Goal: Navigation & Orientation: Find specific page/section

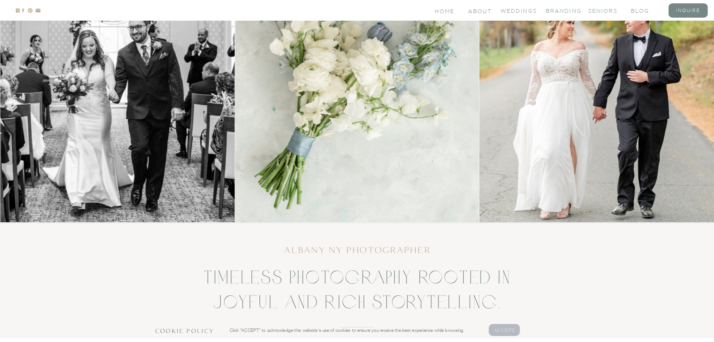
scroll to position [112, 0]
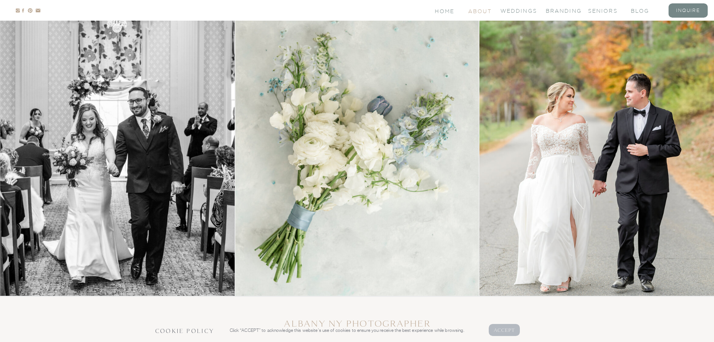
click at [483, 11] on nav "About" at bounding box center [479, 10] width 22 height 6
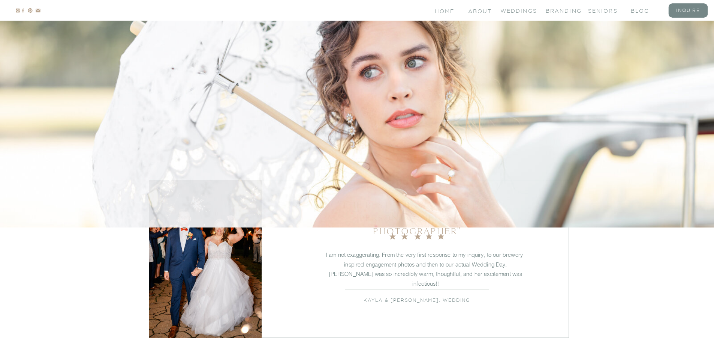
scroll to position [900, 0]
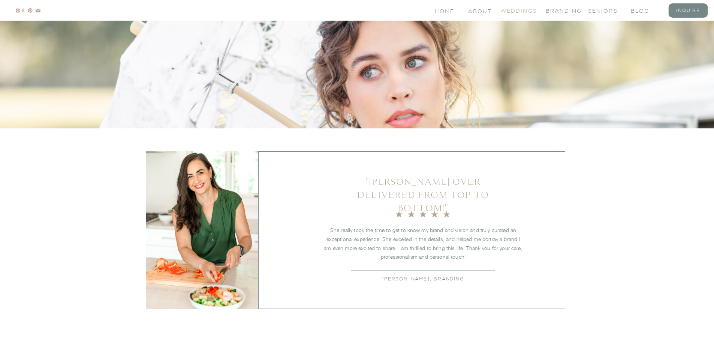
click at [531, 10] on nav "Weddings" at bounding box center [516, 10] width 30 height 6
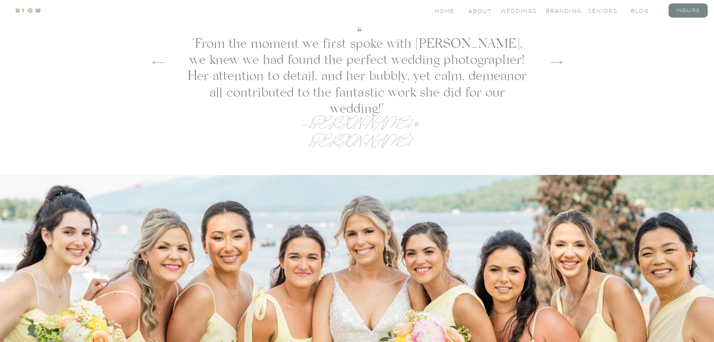
scroll to position [2250, 0]
